Goal: Information Seeking & Learning: Learn about a topic

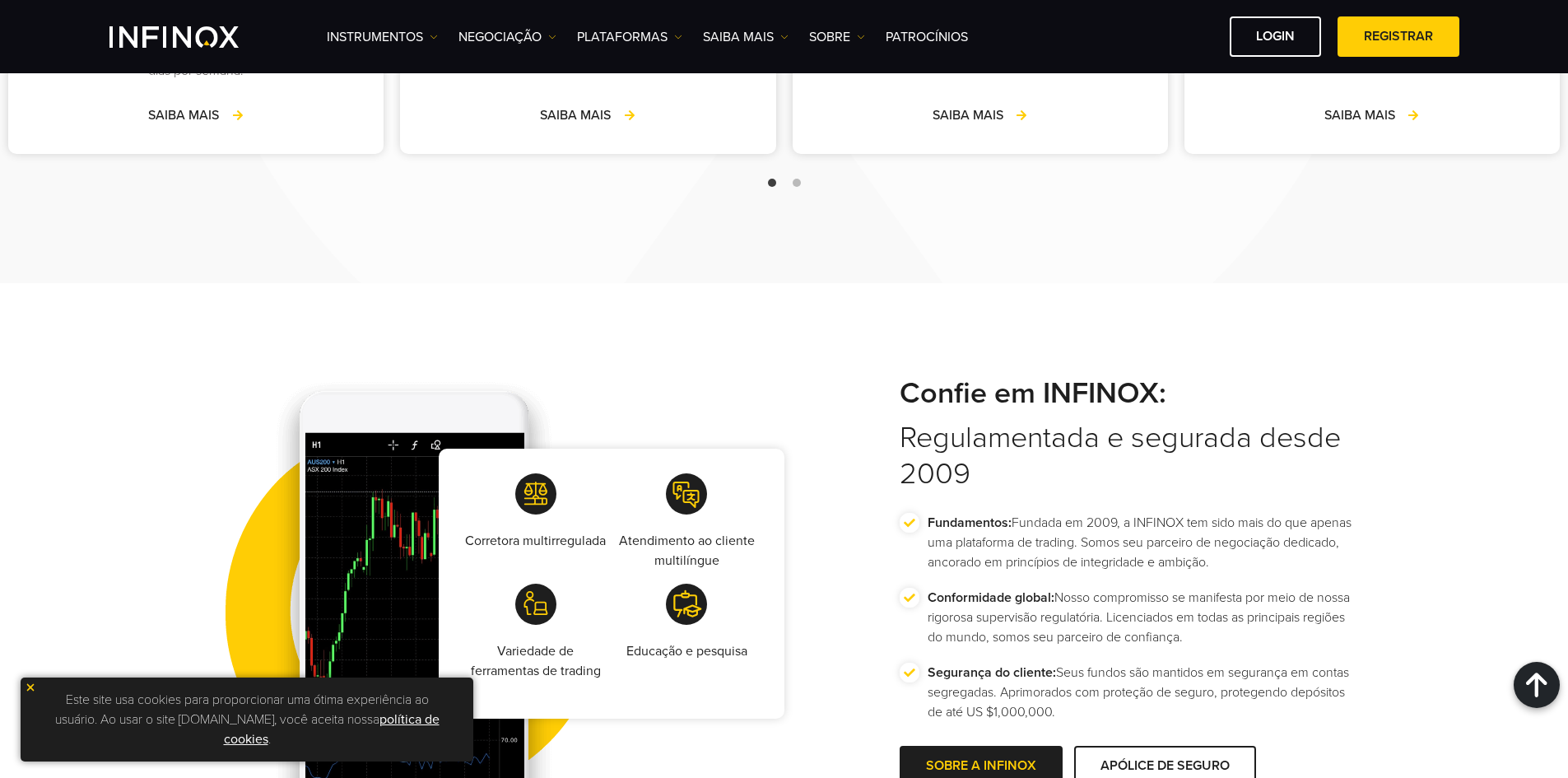
scroll to position [2881, 0]
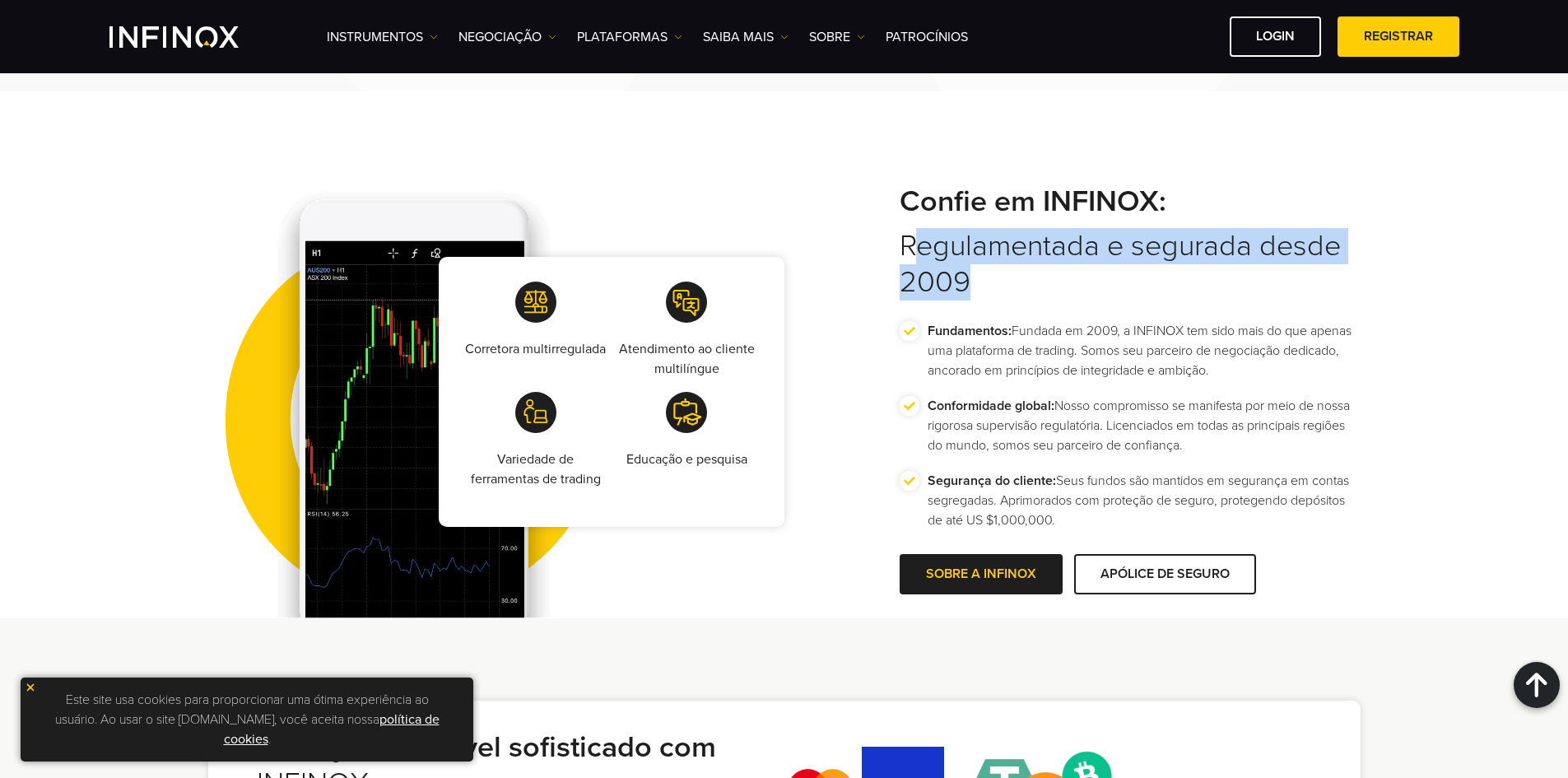
drag, startPoint x: 908, startPoint y: 257, endPoint x: 1213, endPoint y: 305, distance: 308.8
click at [1198, 305] on div "Confie em INFINOX: Regulamentada e segurada desde 2009 Fundamentos: Fundada em …" at bounding box center [1129, 391] width 461 height 416
click at [1280, 299] on h2 "Confie em INFINOX: Regulamentada e segurada desde 2009" at bounding box center [1129, 242] width 461 height 116
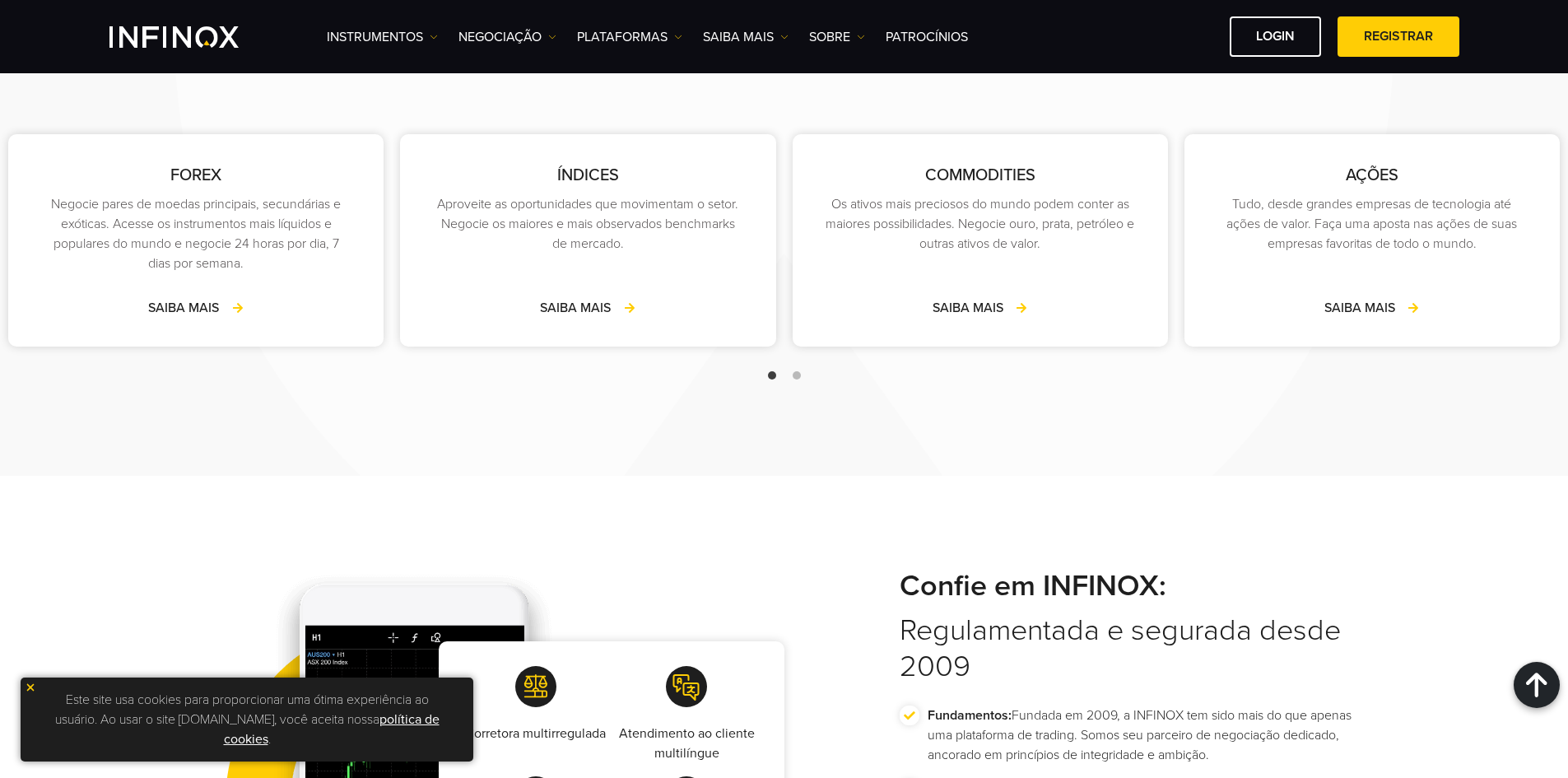
scroll to position [0, 0]
click at [1367, 331] on div "AÇÕES Tudo, desde grandes empresas de tecnologia até ações de valor. Faça uma a…" at bounding box center [1372, 240] width 376 height 212
click at [1360, 309] on link "SAIBA MAIS" at bounding box center [1372, 308] width 95 height 19
click at [1388, 305] on link "SAIBA MAIS" at bounding box center [1372, 308] width 95 height 19
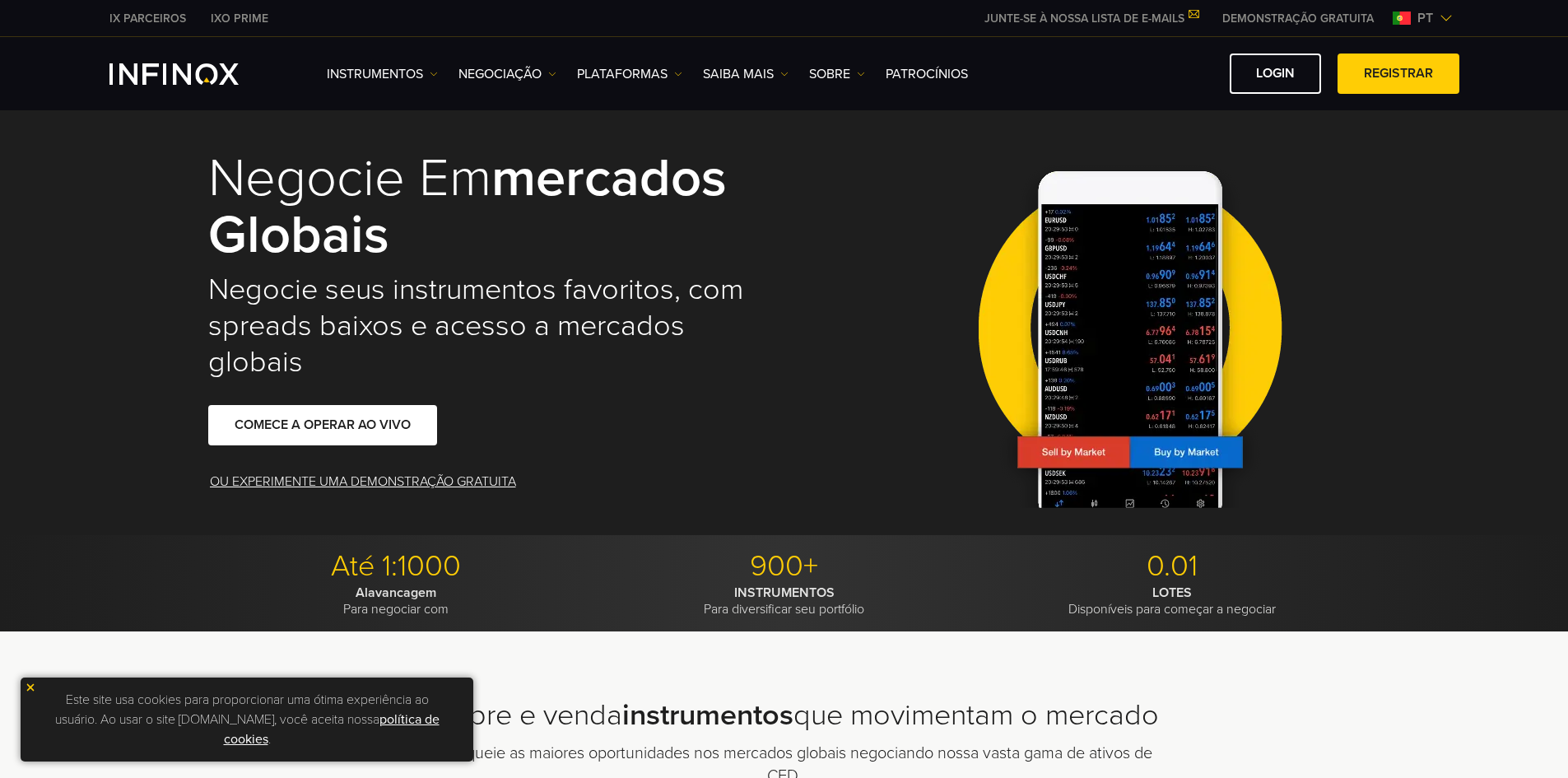
click at [1448, 14] on img at bounding box center [1447, 18] width 14 height 14
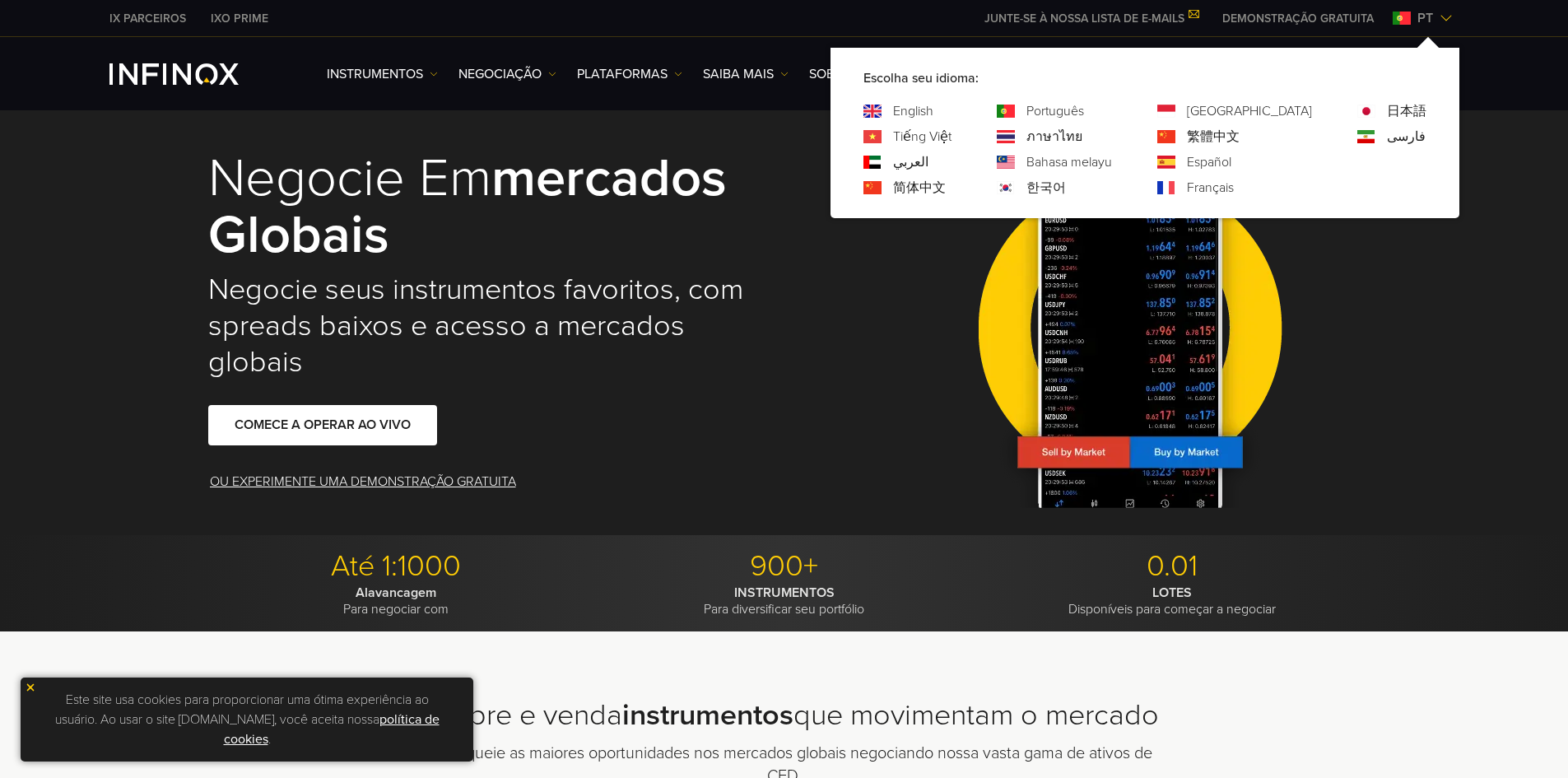
click at [1453, 272] on div "Negocie em mercados globais Negocie seus instrumentos favoritos, com spreads ba…" at bounding box center [784, 318] width 1568 height 432
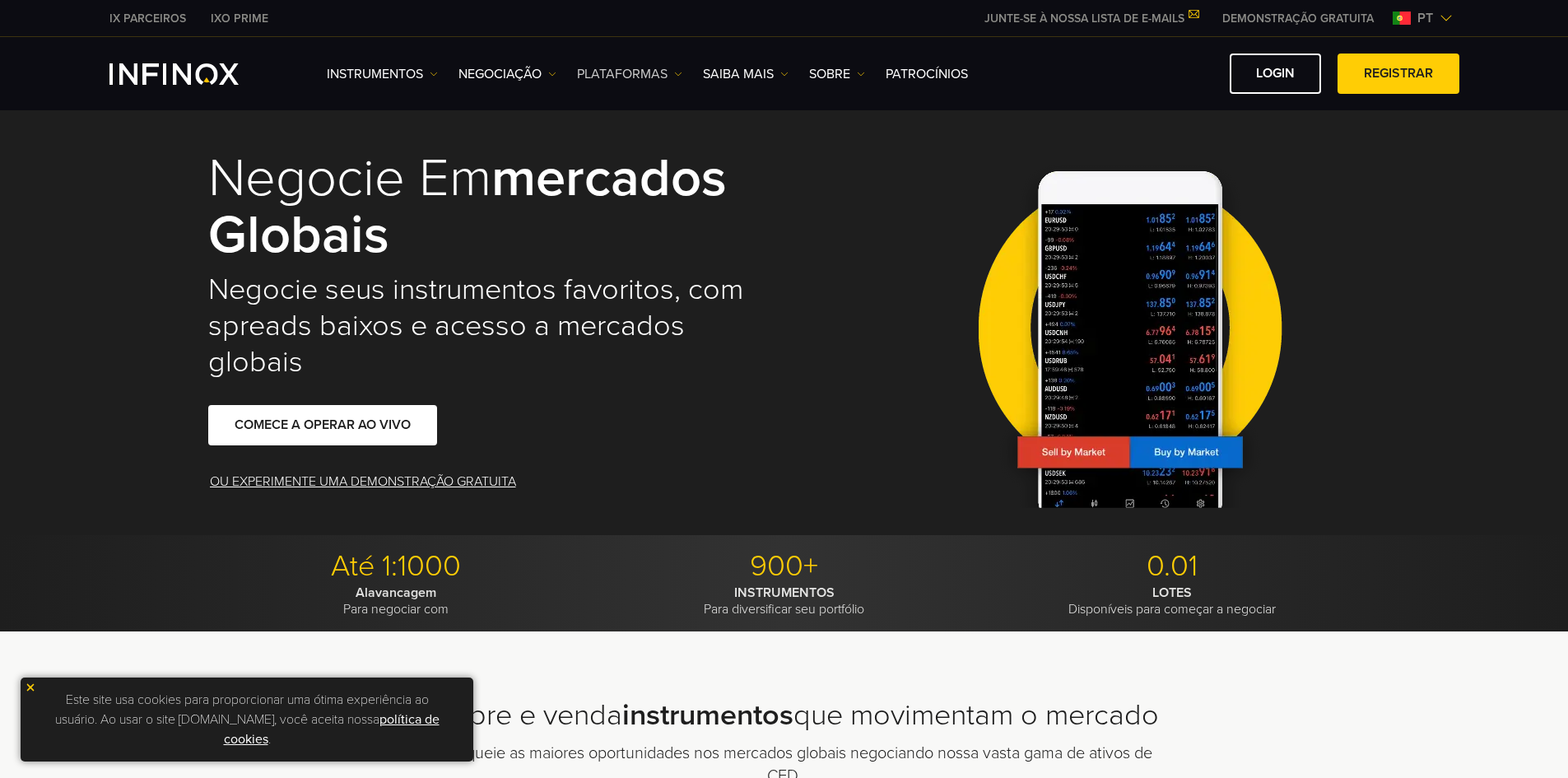
click at [680, 74] on img at bounding box center [678, 74] width 8 height 8
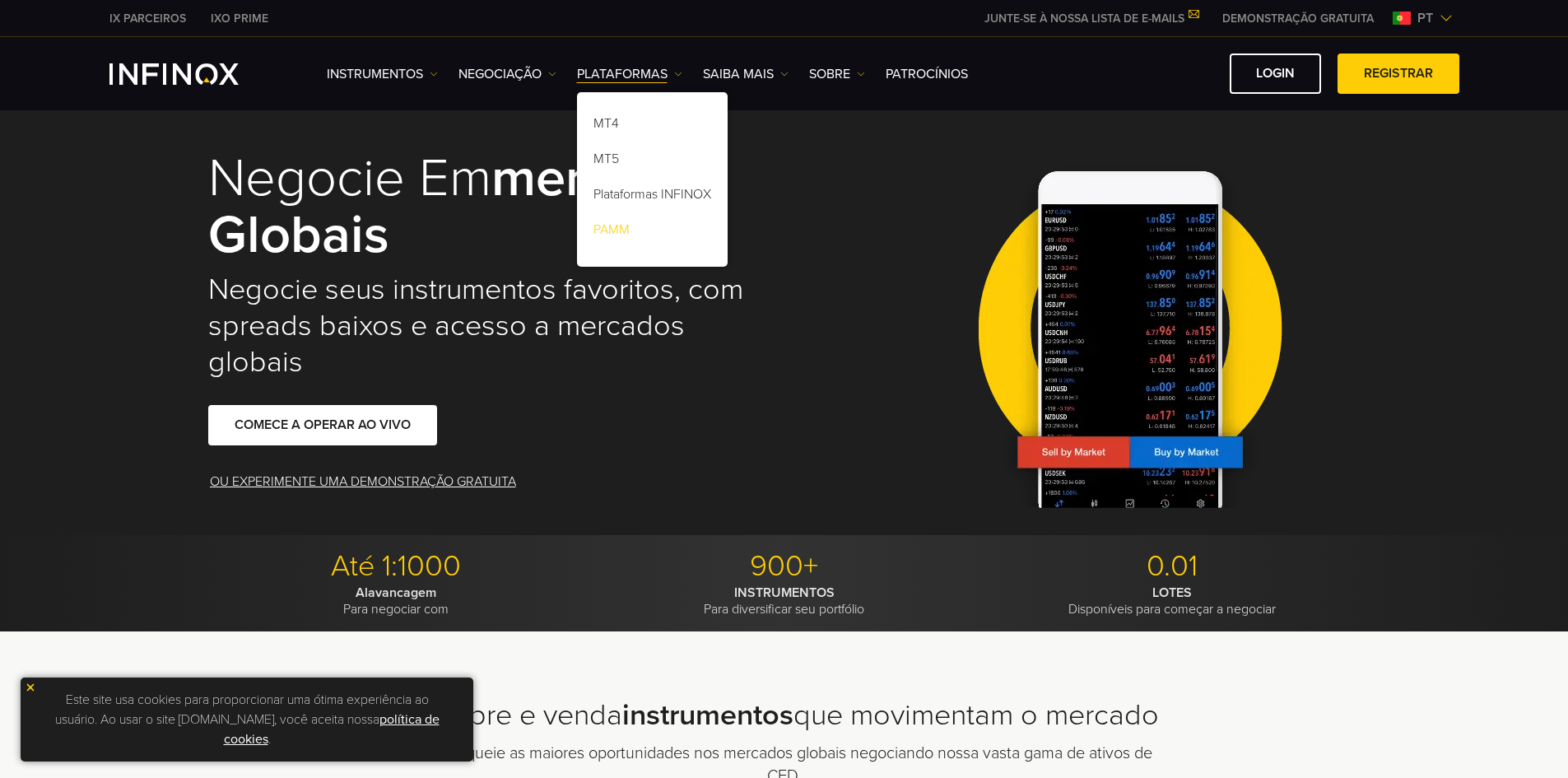
click at [641, 237] on link "PAMM" at bounding box center [652, 232] width 150 height 35
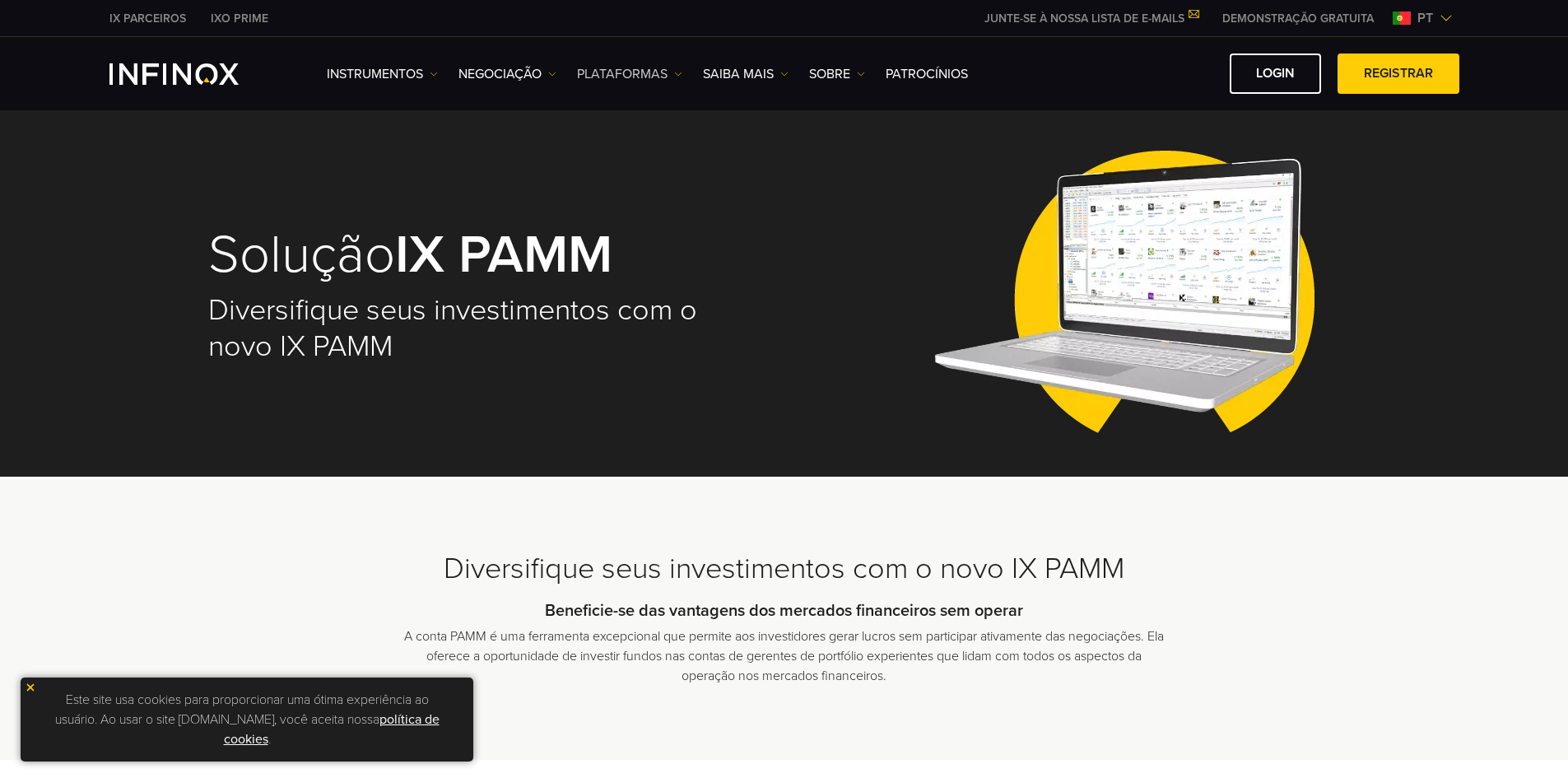
click at [674, 82] on link "PLATAFORMAS" at bounding box center [630, 74] width 106 height 19
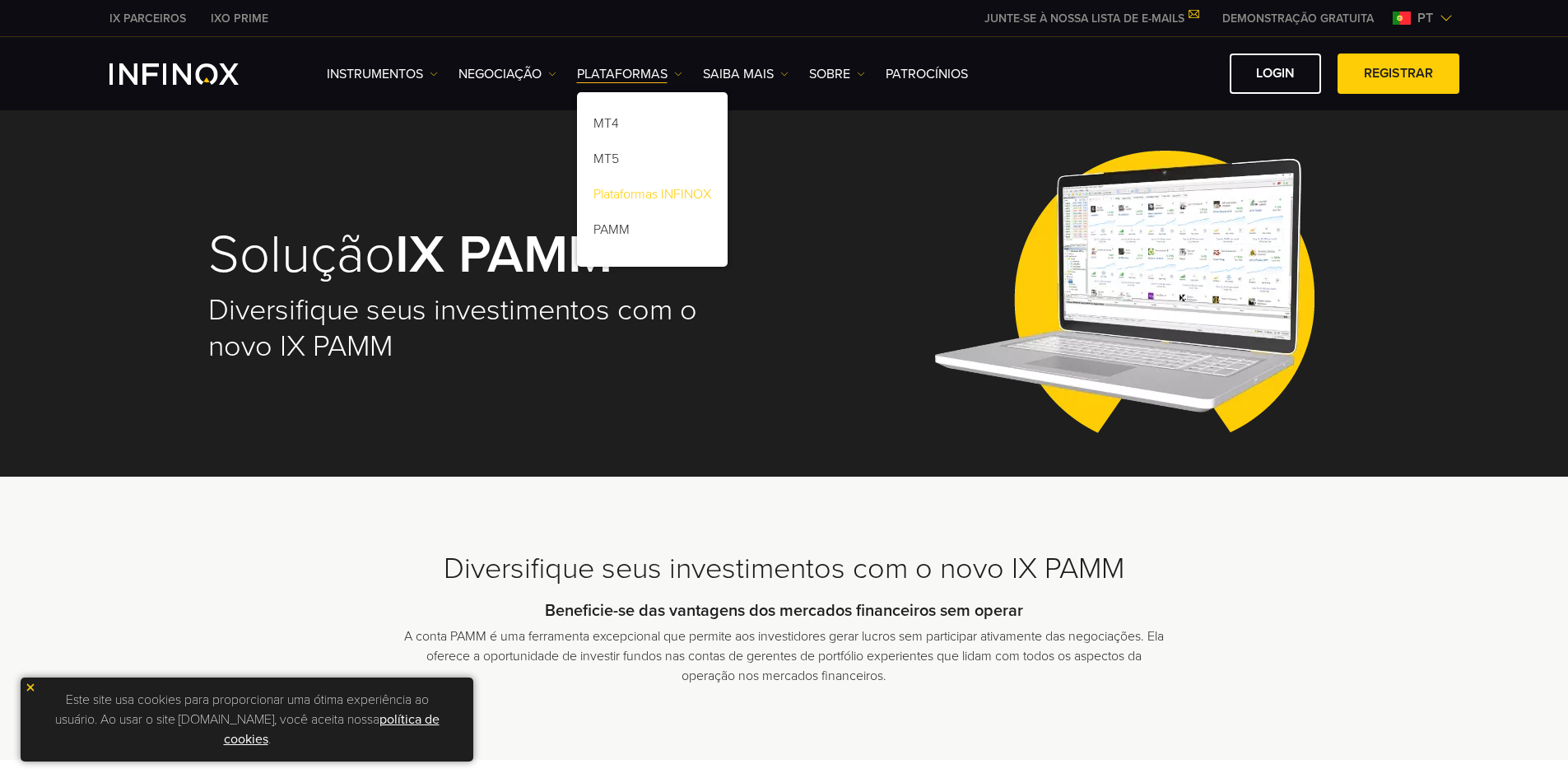
click at [660, 198] on link "Plataformas INFINOX" at bounding box center [652, 197] width 150 height 35
